Goal: Information Seeking & Learning: Learn about a topic

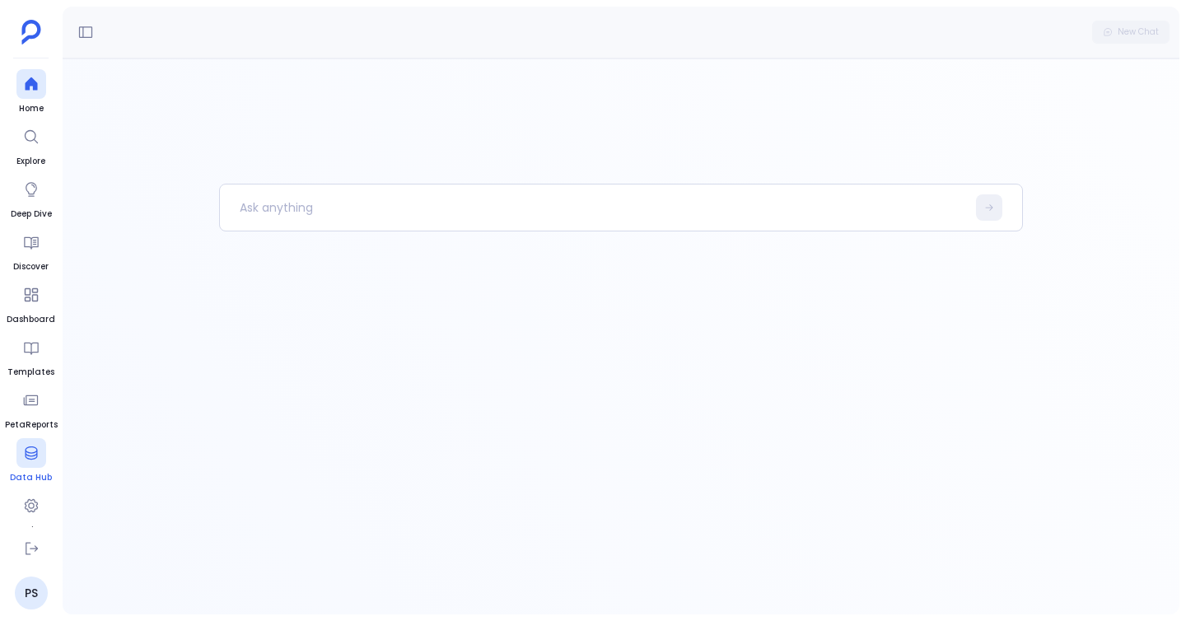
click at [28, 468] on link "Data Hub" at bounding box center [31, 461] width 42 height 46
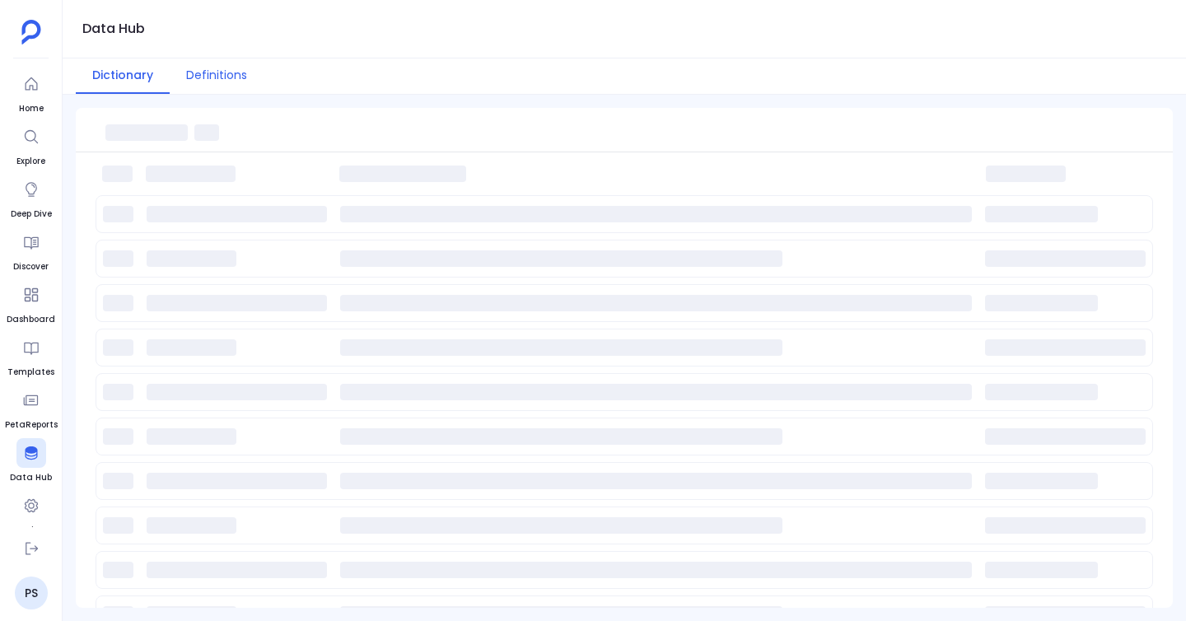
click at [222, 84] on button "Definitions" at bounding box center [217, 75] width 94 height 35
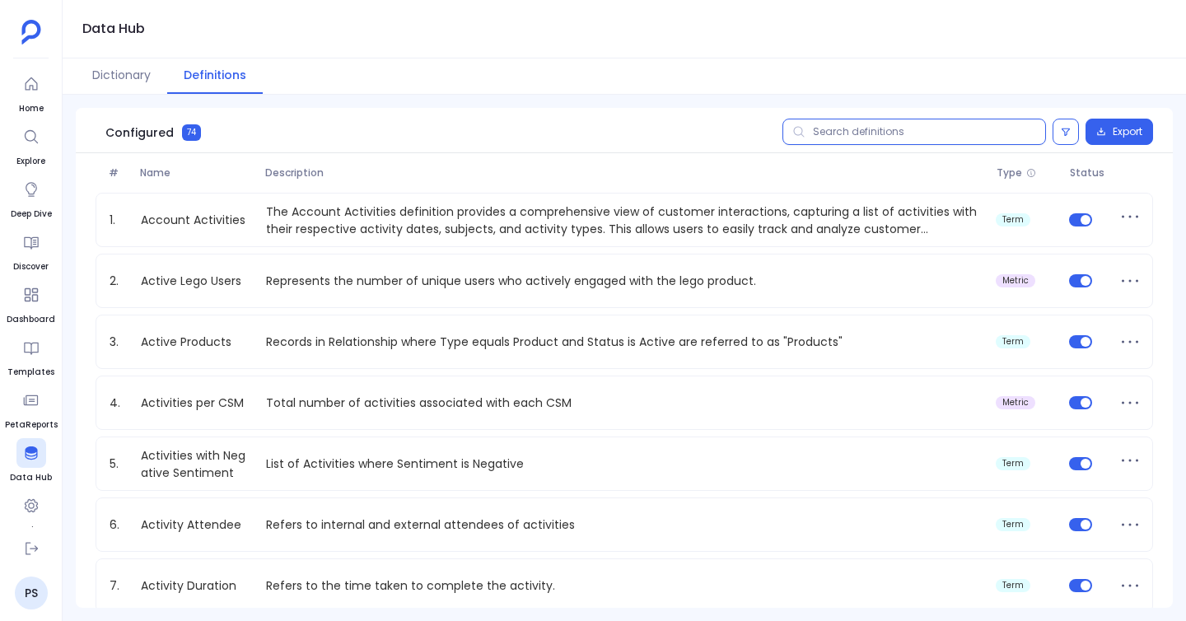
click at [858, 132] on input "text" at bounding box center [915, 132] width 264 height 26
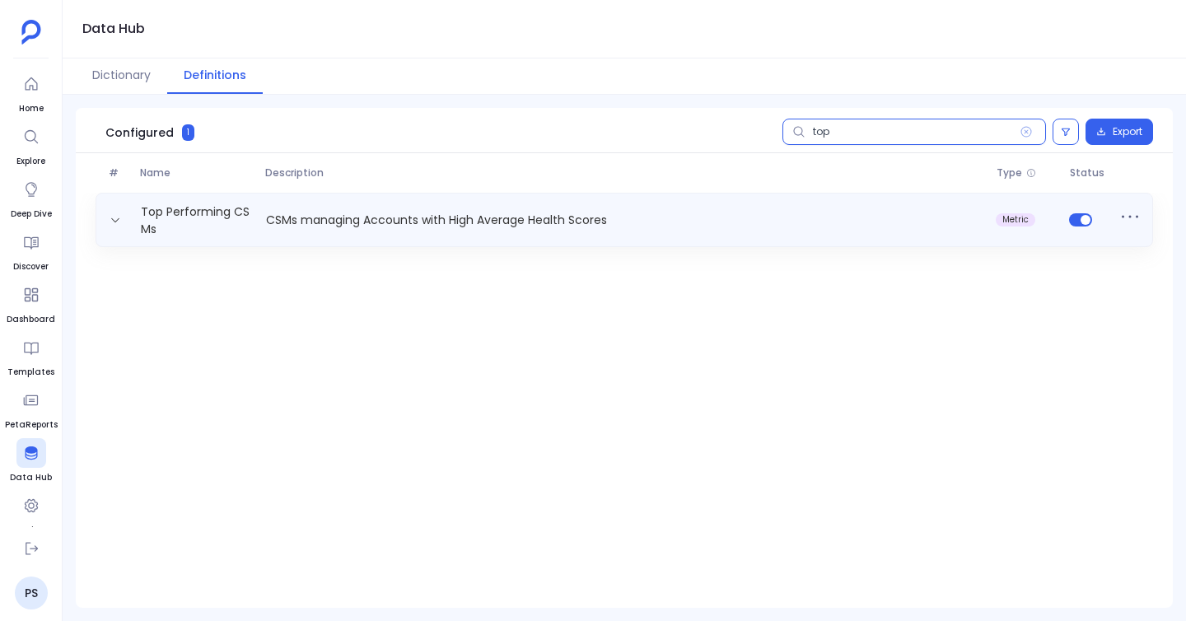
type input "top"
click at [344, 207] on div "Top Performing CSMs CSMs managing Accounts with High Average Health Scores metr…" at bounding box center [624, 219] width 1043 height 33
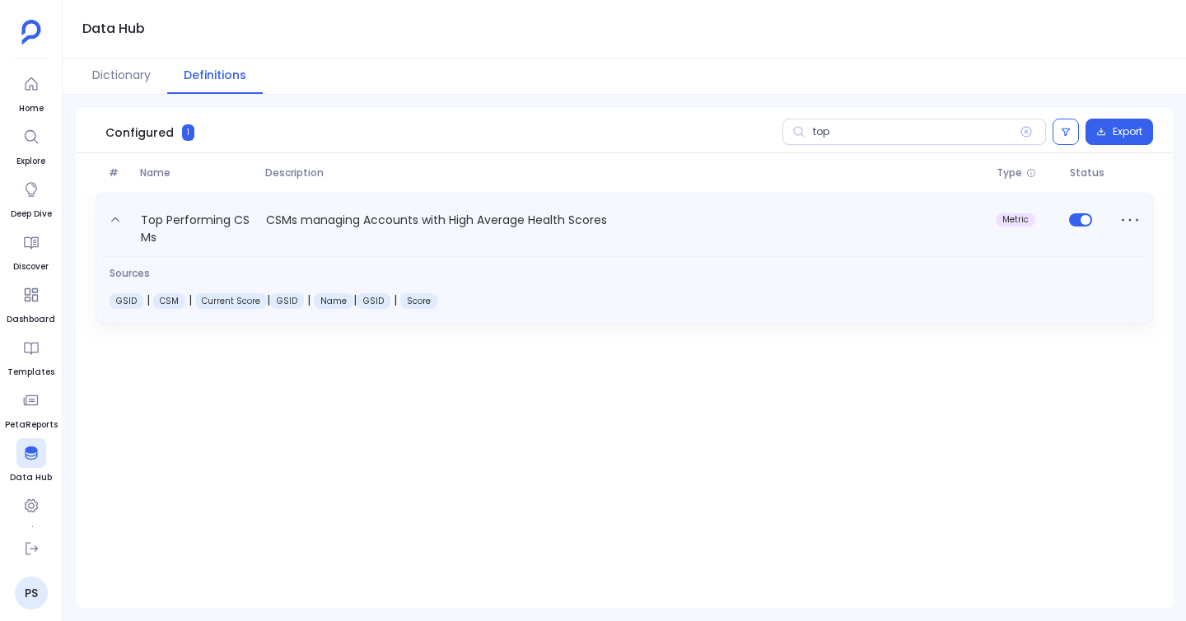
click at [209, 203] on div "Top Performing CSMs CSMs managing Accounts with High Average Health Scores metr…" at bounding box center [624, 224] width 1043 height 43
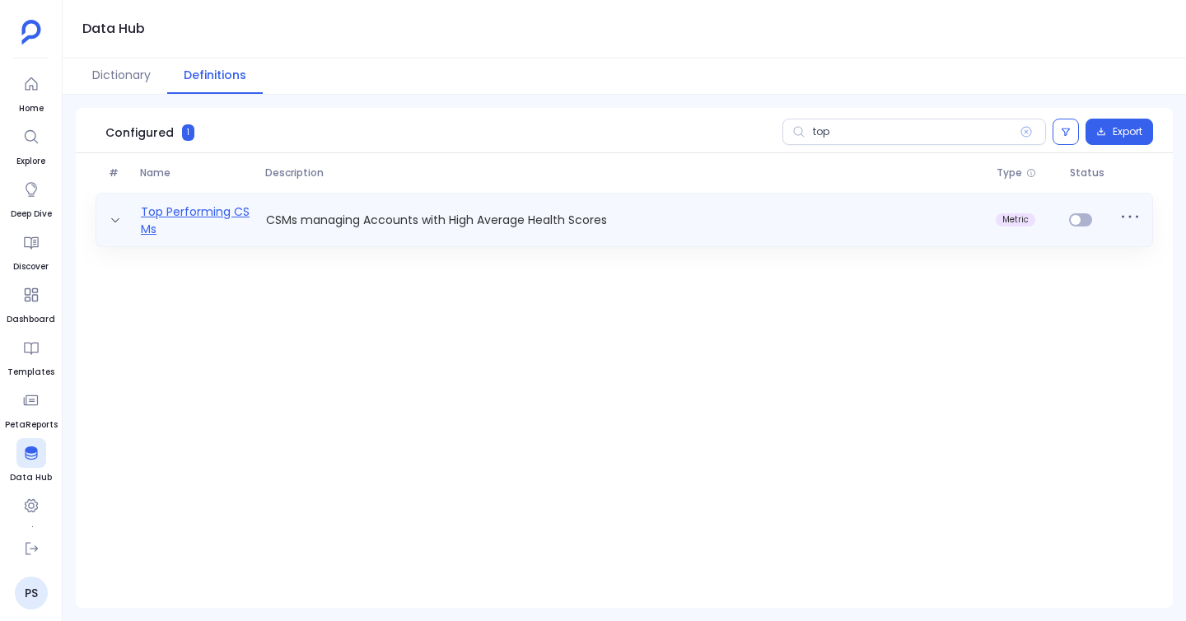
click at [217, 212] on link "Top Performing CSMs" at bounding box center [196, 219] width 125 height 33
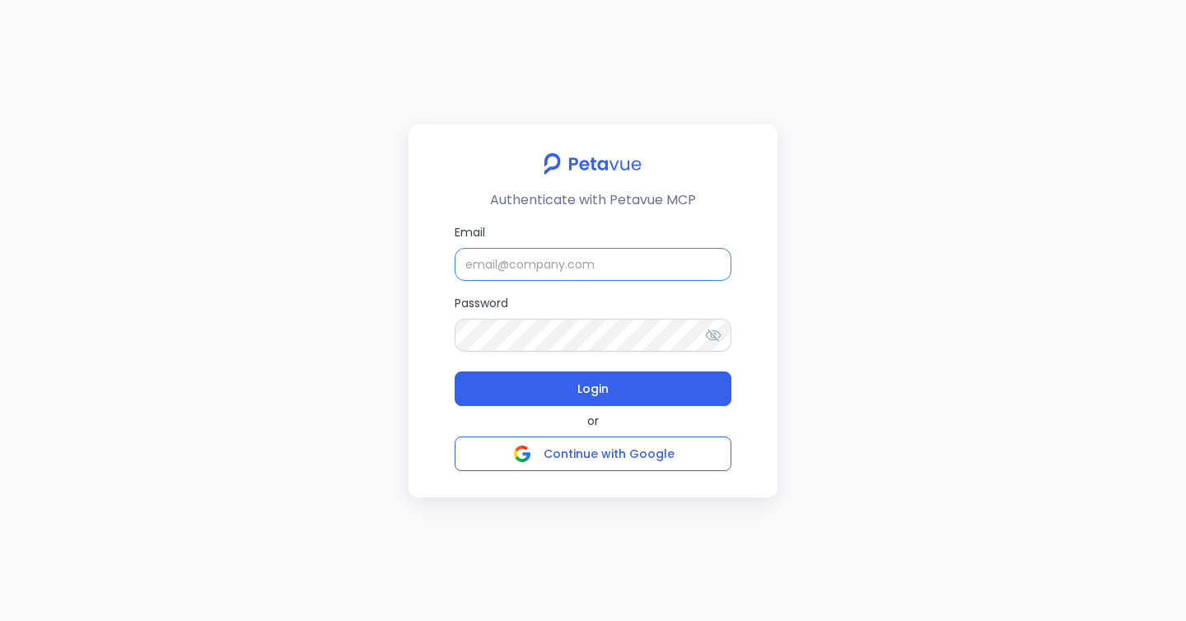
click at [547, 265] on input "Email" at bounding box center [593, 264] width 277 height 33
type input "support+gsgongmasked@petavue.com"
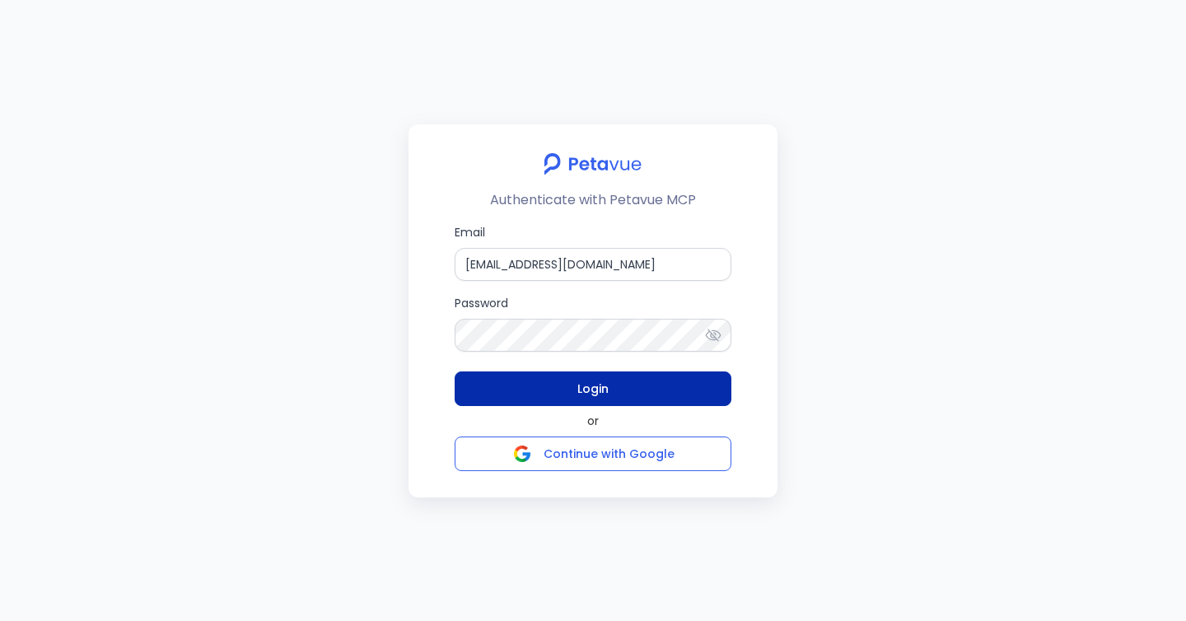
click at [633, 394] on button "Login" at bounding box center [593, 389] width 277 height 35
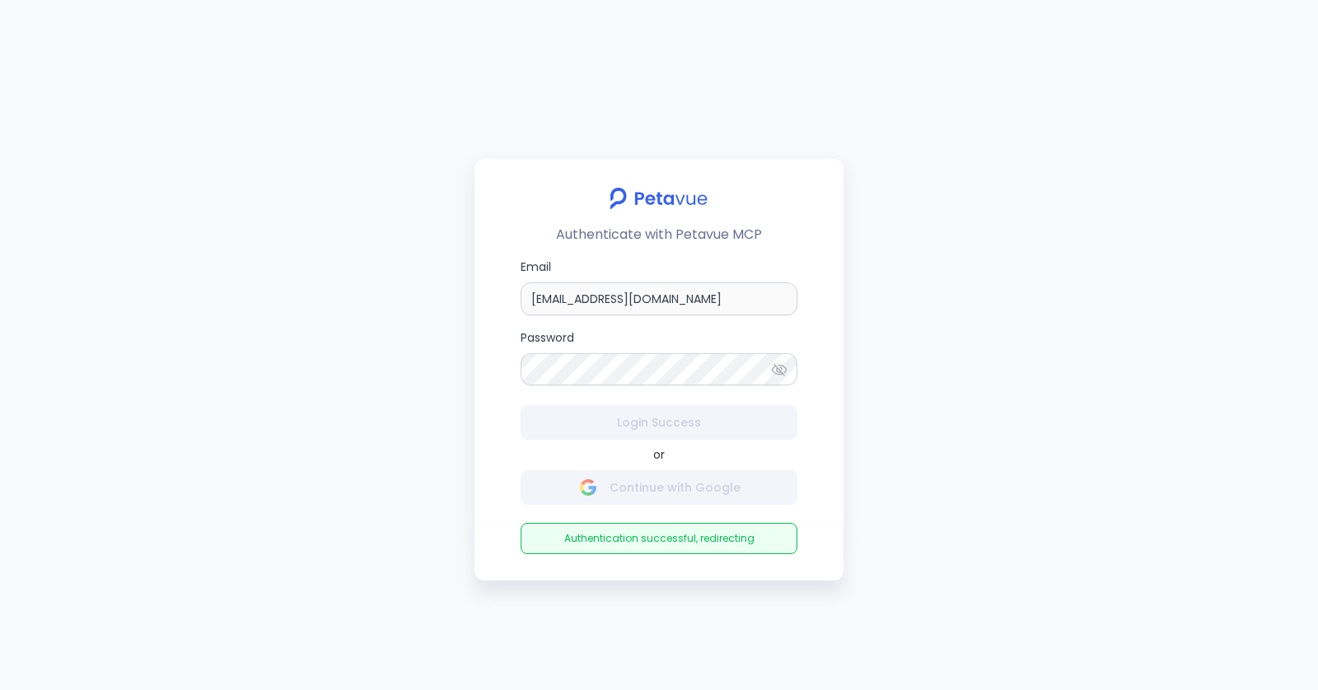
click at [361, 339] on div "Authenticate with Petavue MCP Email support+gsgongmasked@petavue.com Password L…" at bounding box center [659, 345] width 1318 height 690
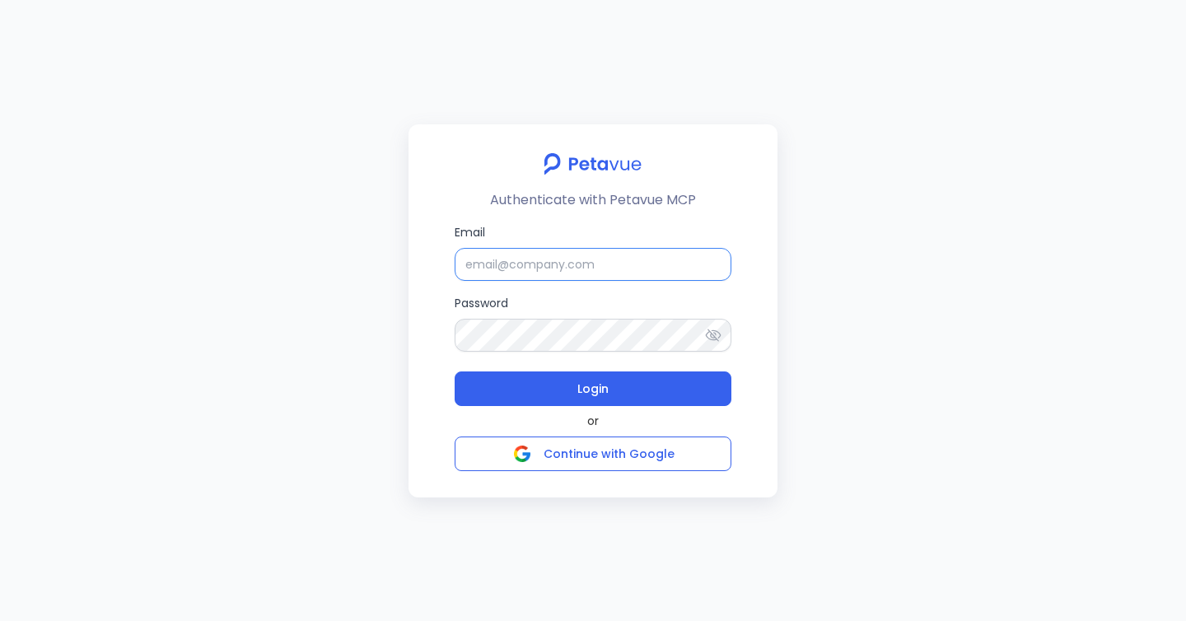
click at [524, 269] on input "Email" at bounding box center [593, 264] width 277 height 33
type input "support+gsgongmasked@petavue.com"
click at [455, 372] on button "Login" at bounding box center [593, 389] width 277 height 35
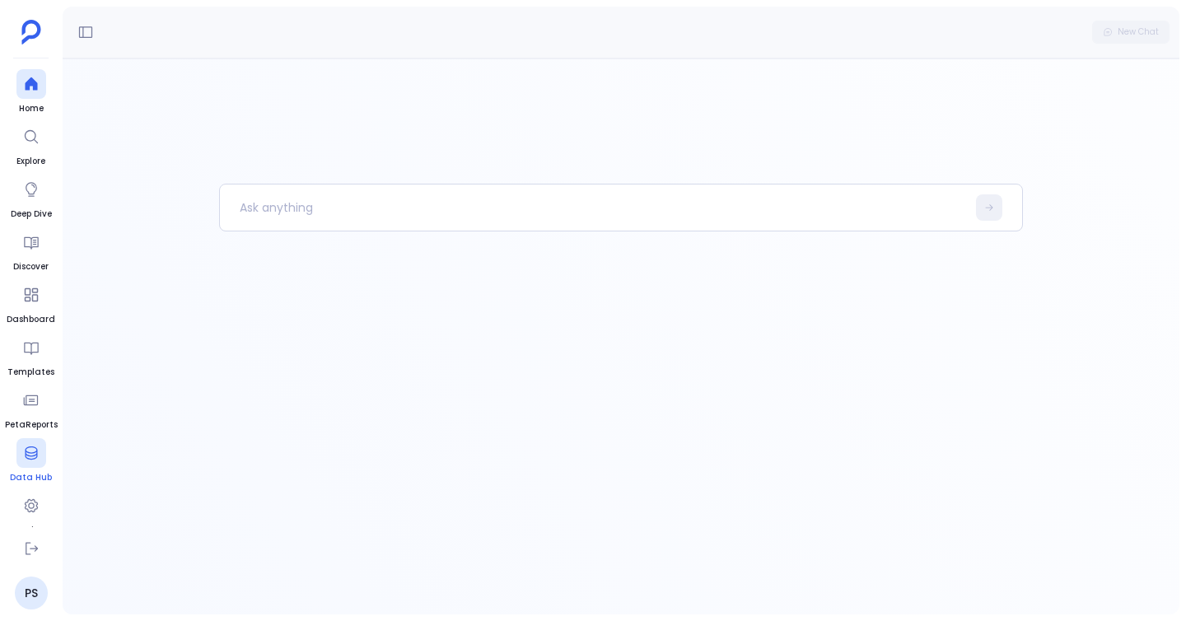
click at [24, 470] on link "Data Hub" at bounding box center [31, 461] width 42 height 46
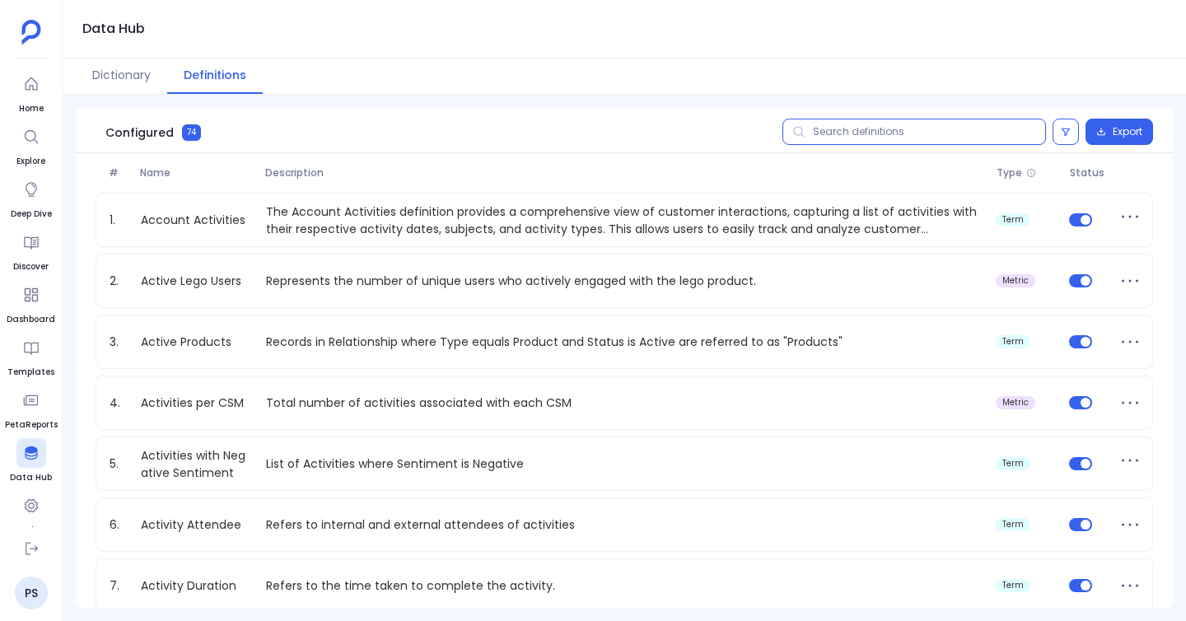
click at [910, 122] on input "text" at bounding box center [915, 132] width 264 height 26
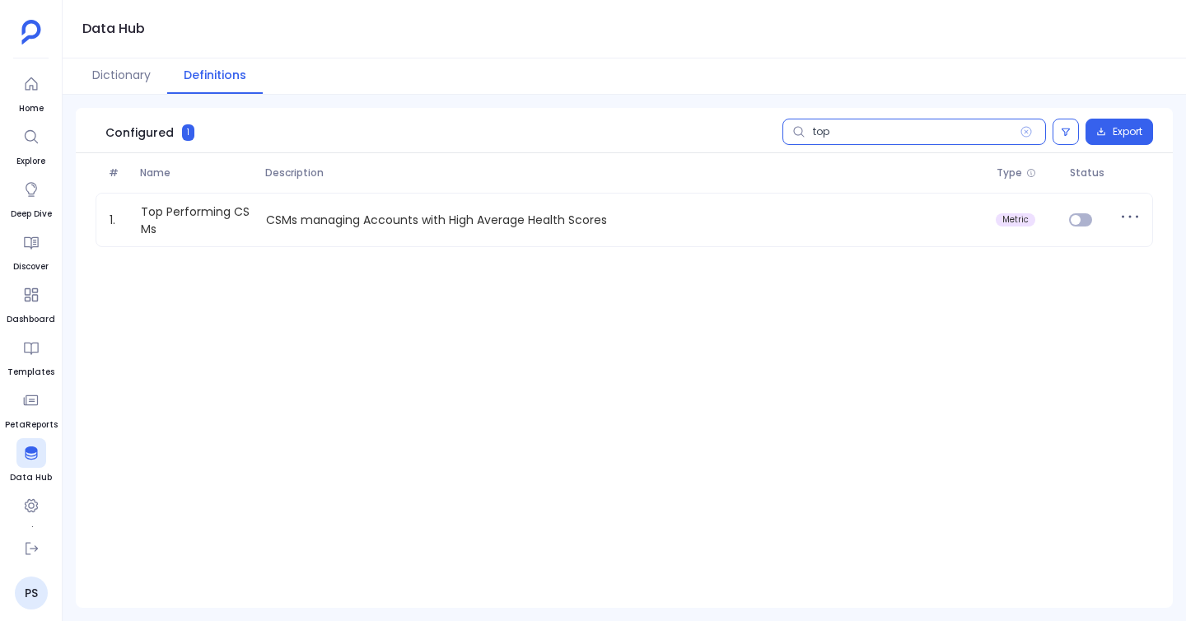
type input "top"
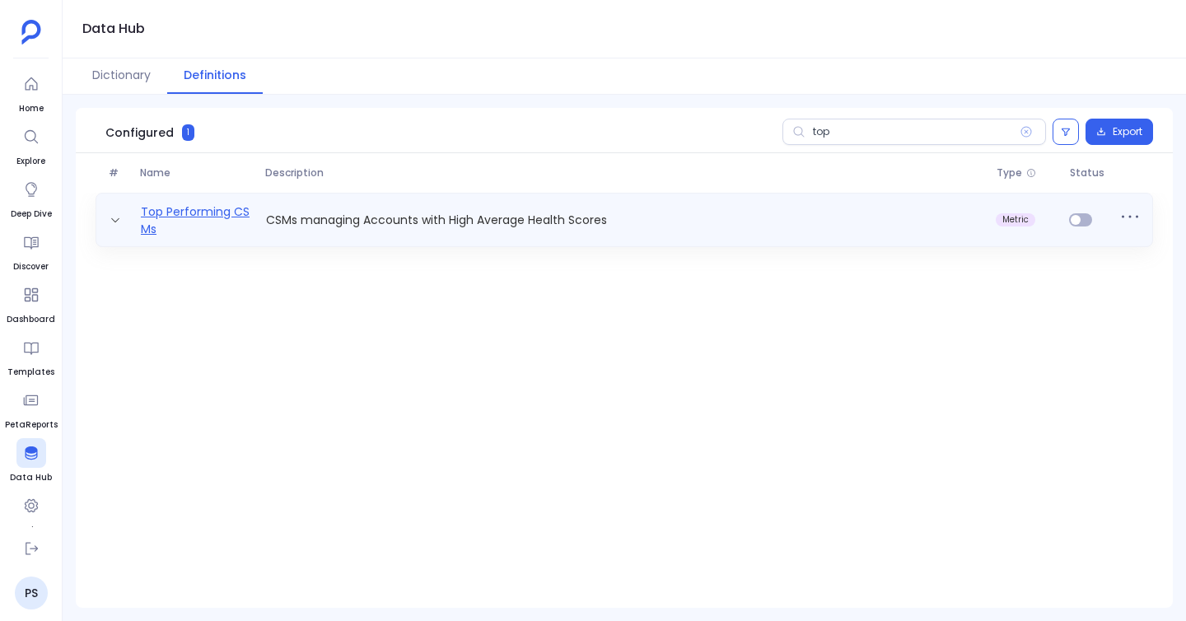
click at [205, 217] on link "Top Performing CSMs" at bounding box center [196, 219] width 125 height 33
